Goal: Navigation & Orientation: Find specific page/section

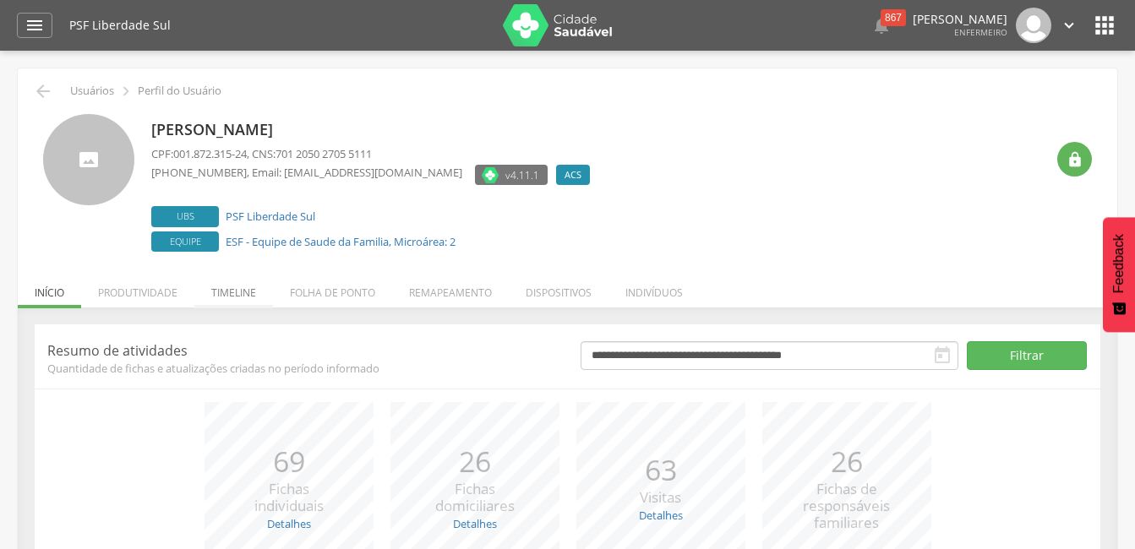
click at [241, 291] on li "Timeline" at bounding box center [233, 289] width 79 height 40
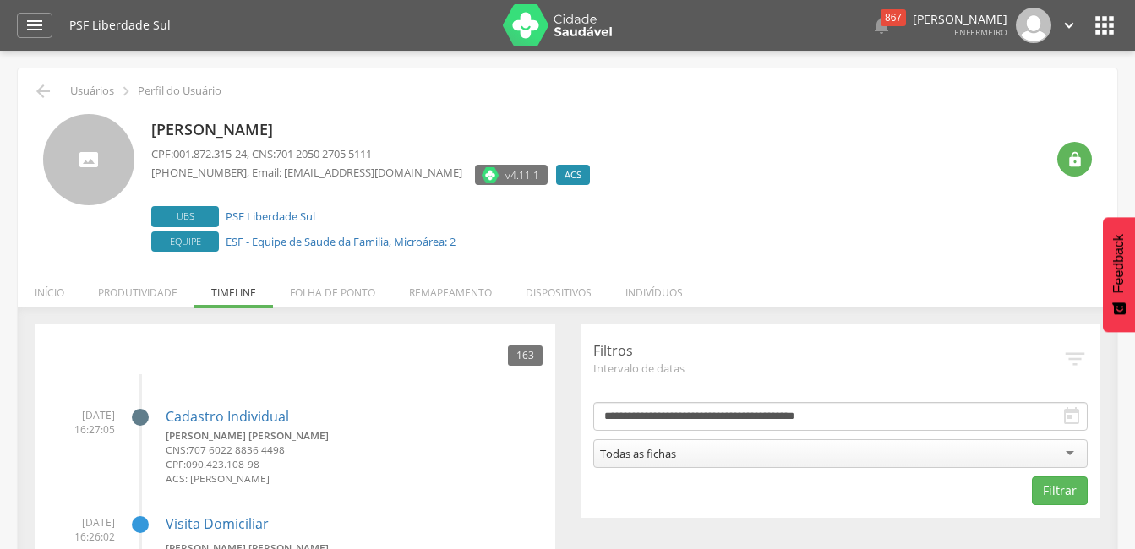
scroll to position [84, 0]
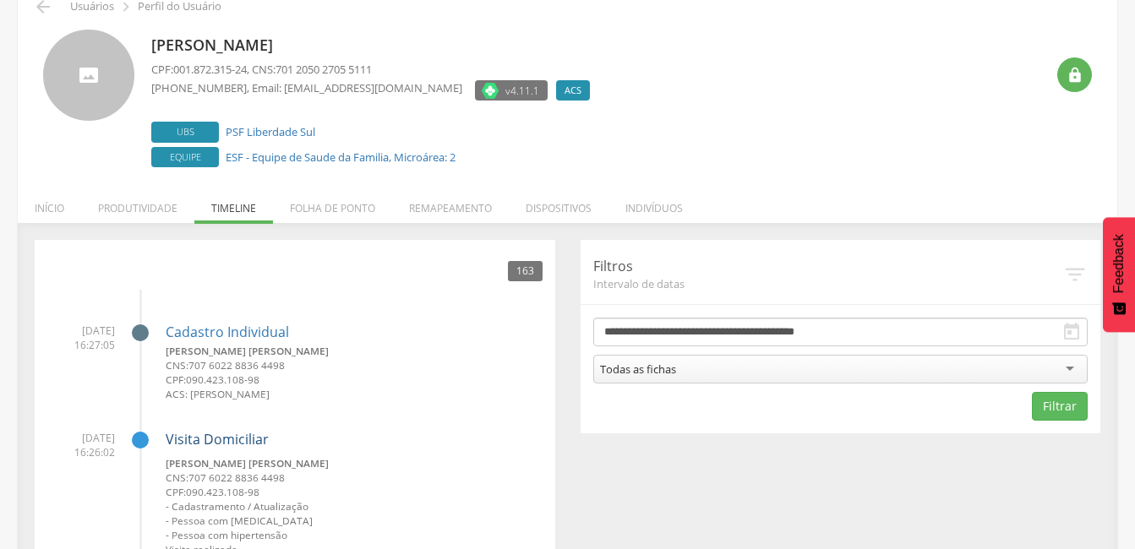
click at [212, 440] on link "Visita Domiciliar" at bounding box center [217, 439] width 103 height 19
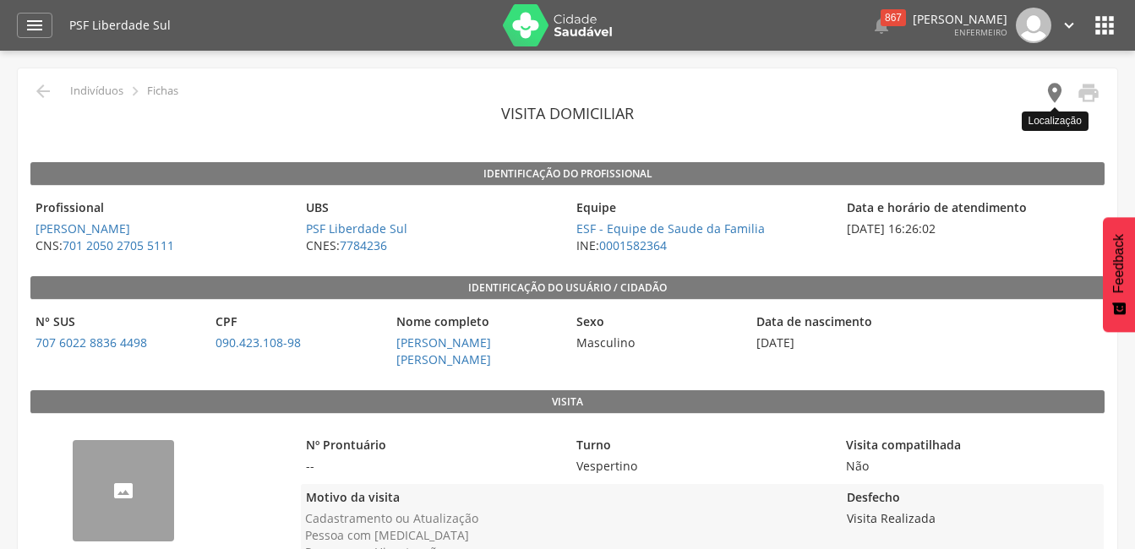
click at [1056, 90] on icon "" at bounding box center [1055, 93] width 24 height 24
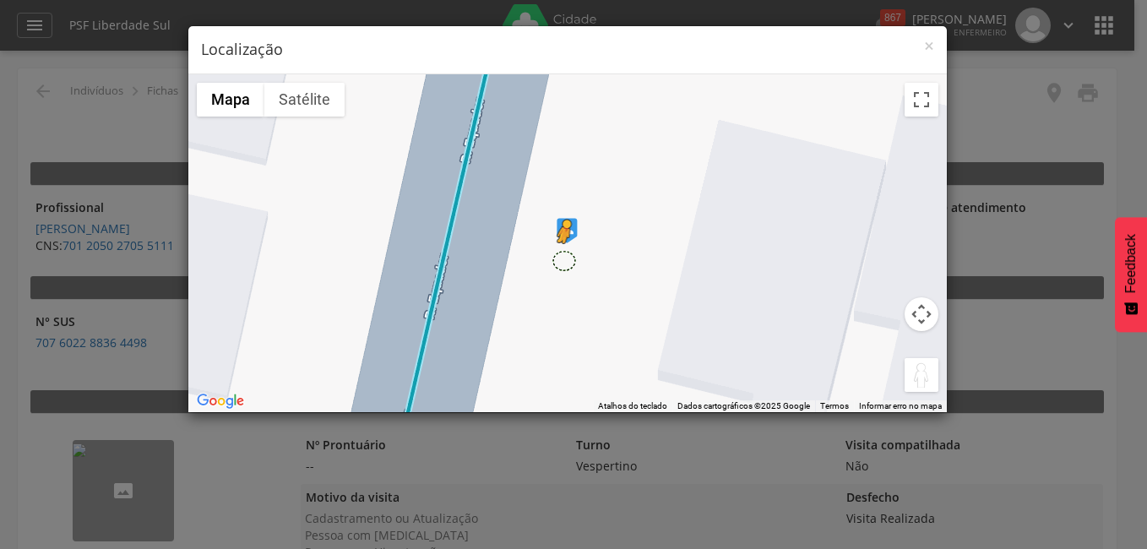
drag, startPoint x: 912, startPoint y: 373, endPoint x: 562, endPoint y: 259, distance: 367.6
click at [562, 259] on div "Pressione as teclas Alt + Enter para ativar o recurso de arrastar com o teclado…" at bounding box center [567, 243] width 759 height 338
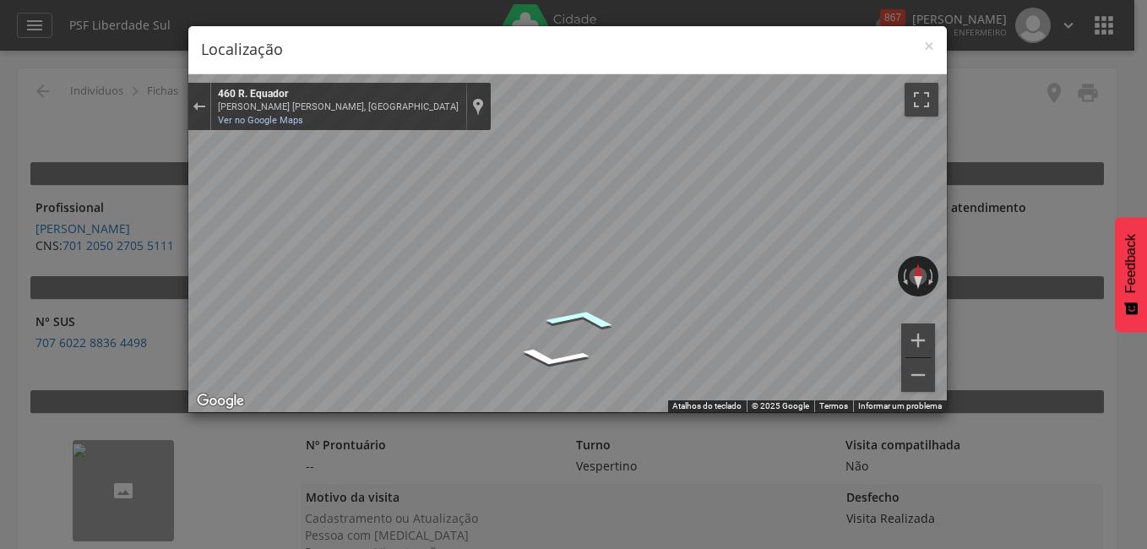
click at [587, 318] on icon "Ir para o norte, R. Equador" at bounding box center [582, 318] width 116 height 30
click at [602, 319] on icon "Ir para o nordeste, R. Cingapura" at bounding box center [606, 322] width 127 height 39
click at [505, 335] on icon "Ir para o oeste, R. Chipre" at bounding box center [505, 333] width 96 height 36
click at [505, 335] on icon "Ir para o oeste, R. Equador" at bounding box center [506, 332] width 100 height 37
click at [505, 335] on icon "Ir para o oeste, R. Chipre" at bounding box center [505, 334] width 95 height 36
